Goal: Information Seeking & Learning: Learn about a topic

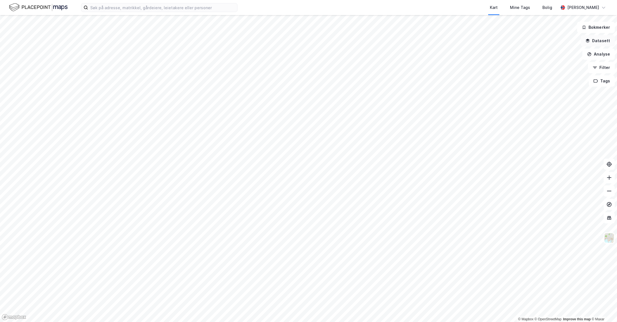
click at [601, 44] on button "Datasett" at bounding box center [598, 40] width 34 height 11
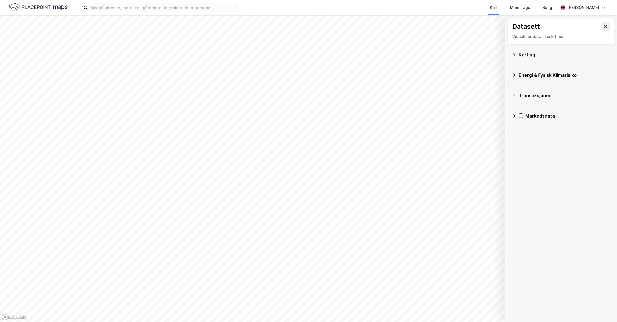
click at [514, 57] on div "Kartlag" at bounding box center [561, 54] width 98 height 13
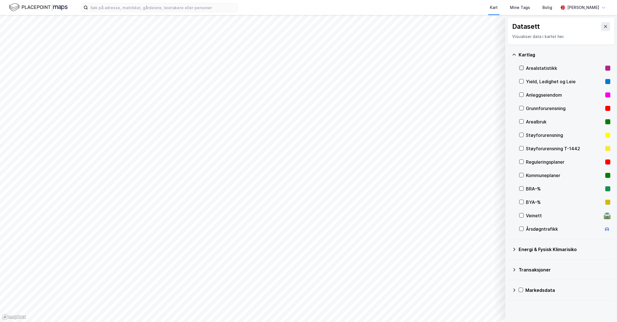
click at [522, 67] on icon at bounding box center [522, 68] width 4 height 4
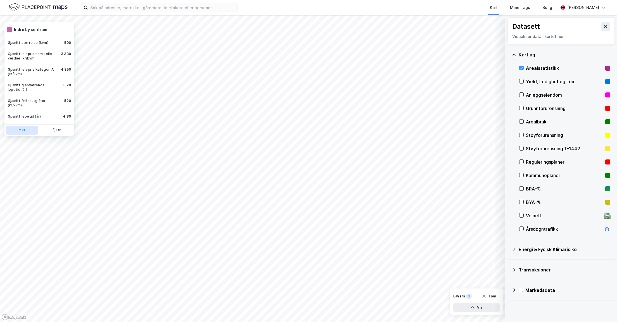
click at [18, 126] on button "Mer" at bounding box center [22, 130] width 33 height 9
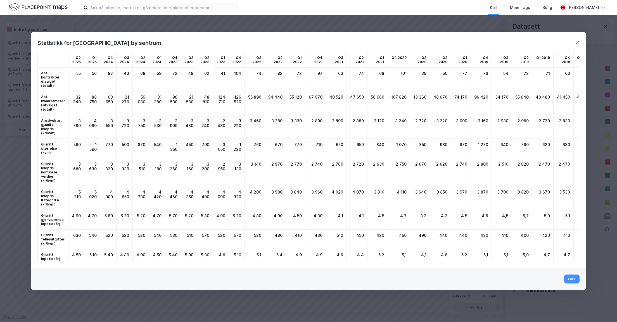
scroll to position [8, 0]
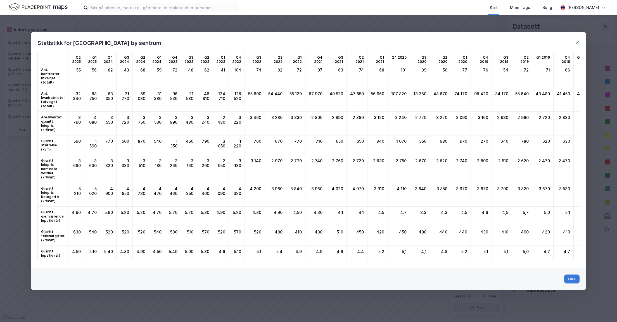
click at [572, 278] on button "Lukk" at bounding box center [572, 279] width 15 height 9
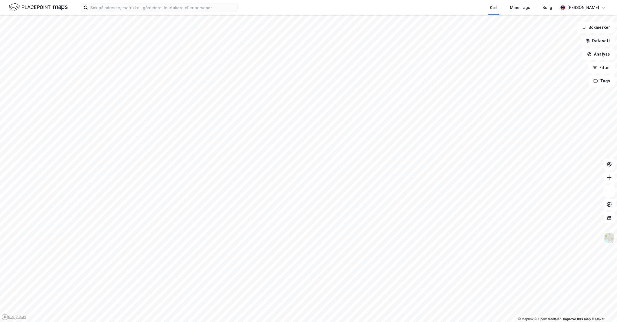
click at [588, 42] on icon "button" at bounding box center [588, 41] width 4 height 4
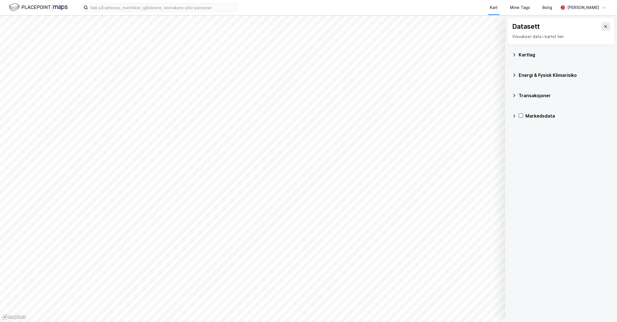
click at [518, 57] on div "Kartlag" at bounding box center [561, 54] width 98 height 13
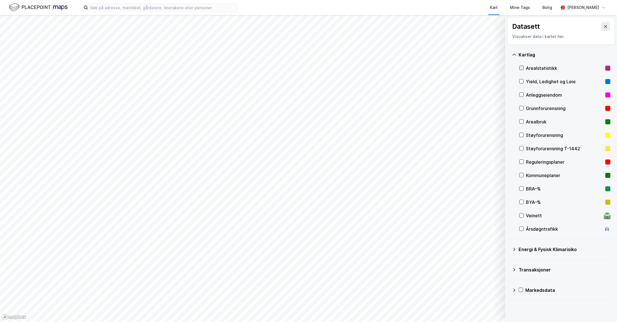
click at [521, 66] on div at bounding box center [521, 68] width 4 height 4
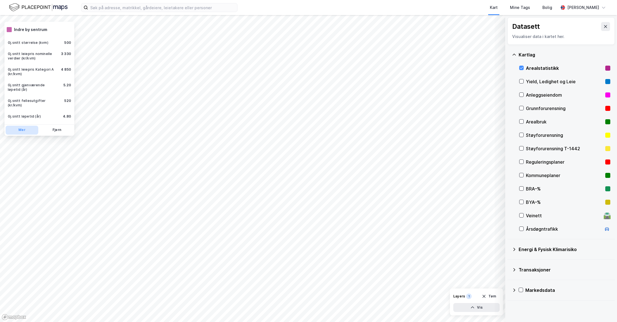
click at [18, 127] on button "Mer" at bounding box center [22, 130] width 33 height 9
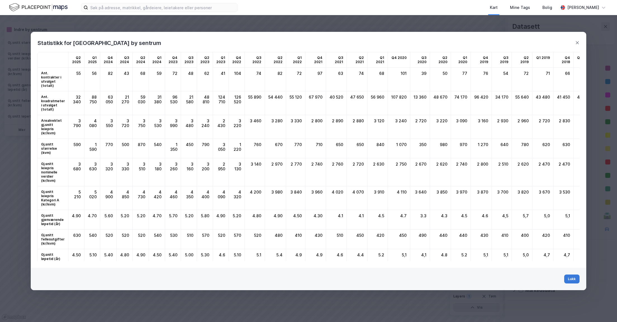
click at [574, 281] on button "Lukk" at bounding box center [572, 279] width 15 height 9
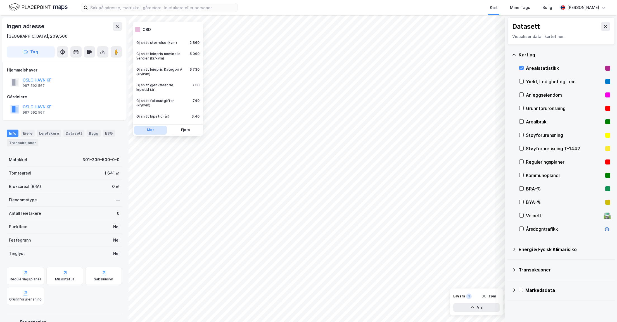
click at [157, 127] on button "Mer" at bounding box center [150, 130] width 33 height 9
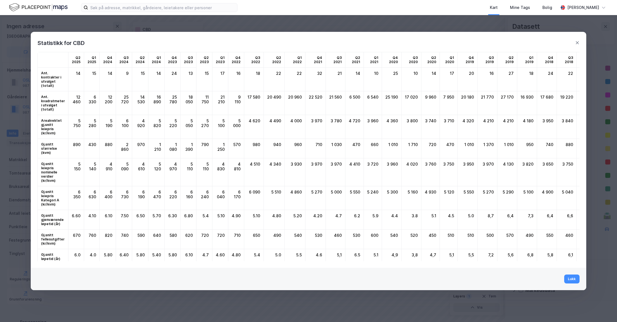
click at [574, 280] on button "Lukk" at bounding box center [572, 279] width 15 height 9
